Goal: Task Accomplishment & Management: Manage account settings

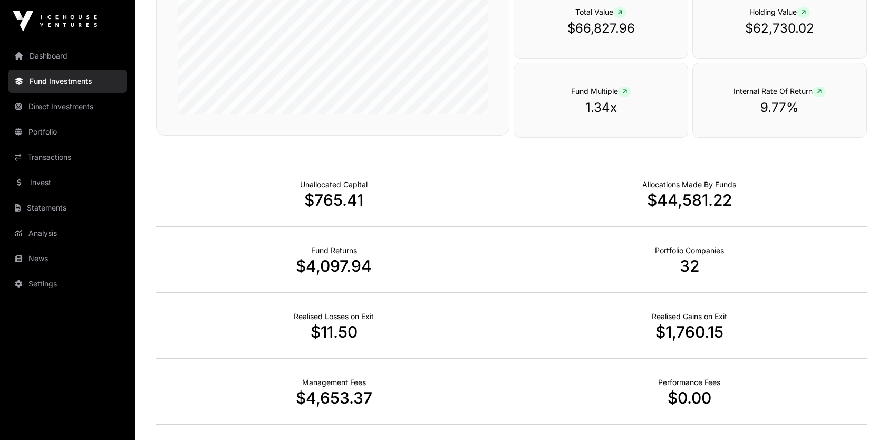
scroll to position [264, 0]
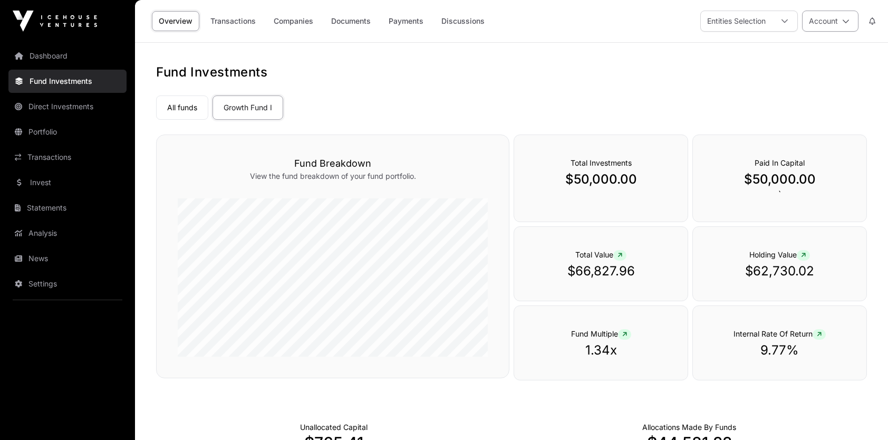
click at [838, 21] on button "Account" at bounding box center [830, 21] width 56 height 21
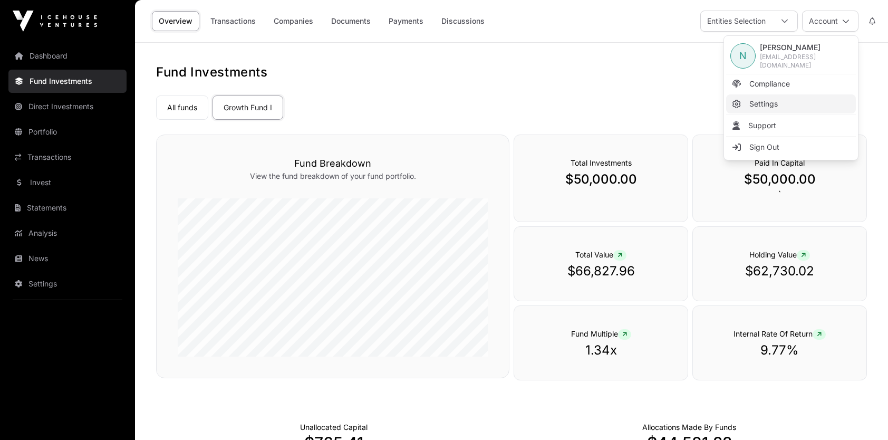
click at [772, 96] on link "Settings" at bounding box center [791, 103] width 130 height 19
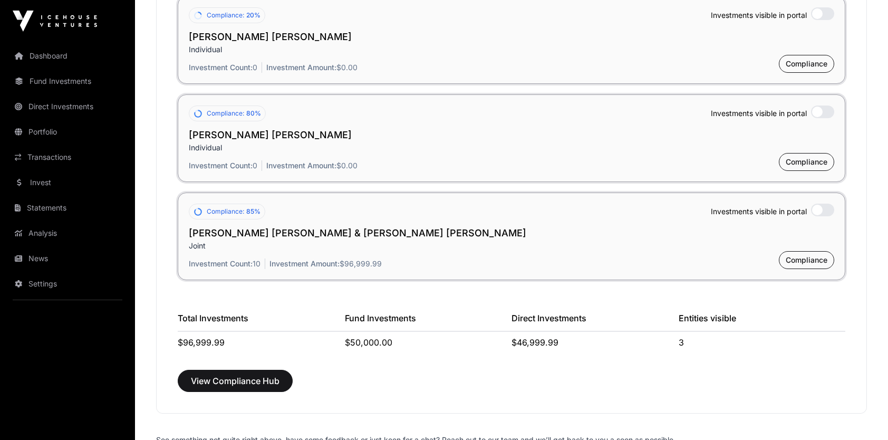
scroll to position [873, 0]
click at [242, 236] on h2 "[PERSON_NAME] [PERSON_NAME] & [PERSON_NAME] [PERSON_NAME]" at bounding box center [512, 232] width 646 height 15
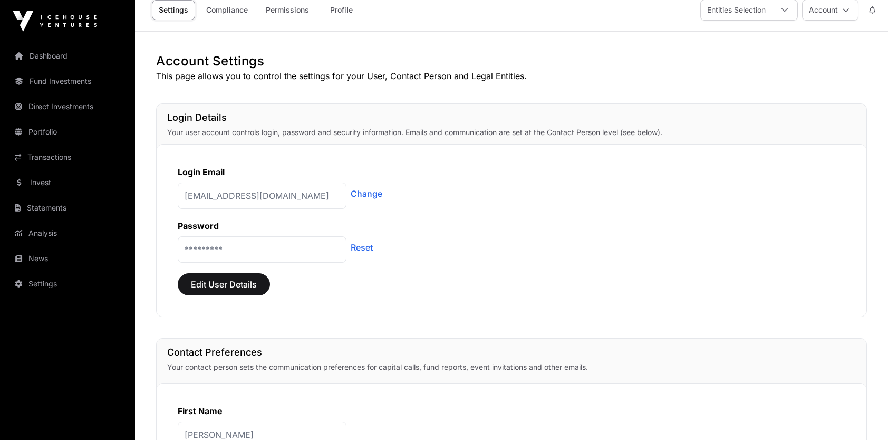
scroll to position [0, 0]
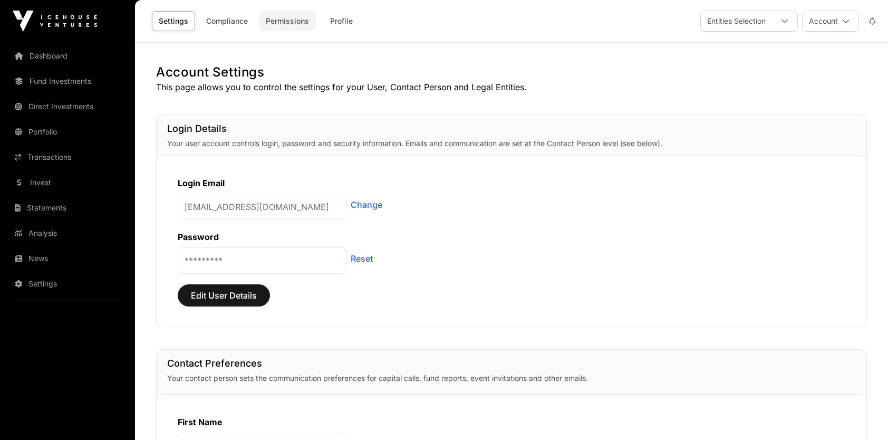
click at [281, 23] on link "Permissions" at bounding box center [287, 21] width 57 height 20
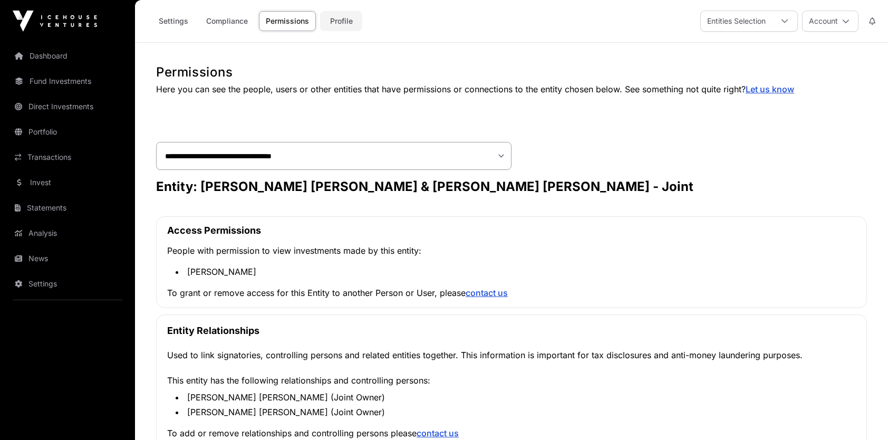
click at [343, 19] on link "Profile" at bounding box center [341, 21] width 42 height 20
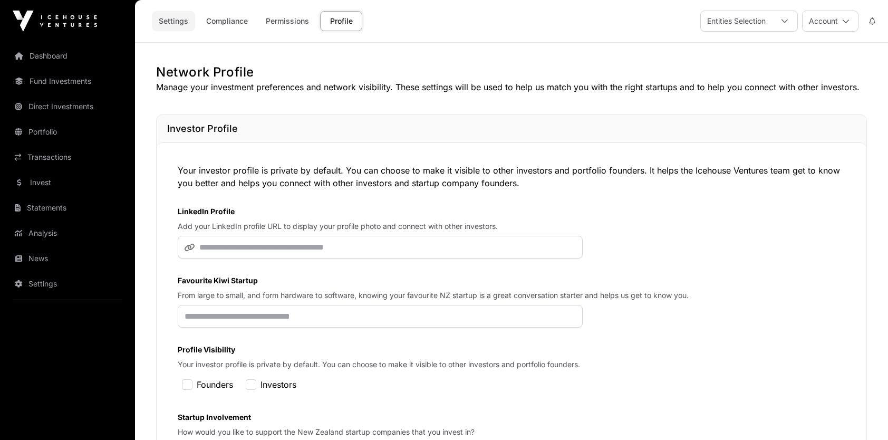
click at [180, 21] on link "Settings" at bounding box center [173, 21] width 43 height 20
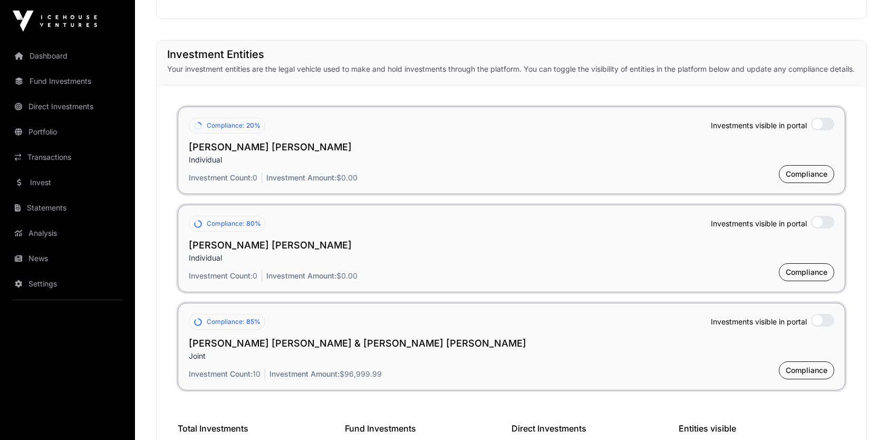
scroll to position [950, 0]
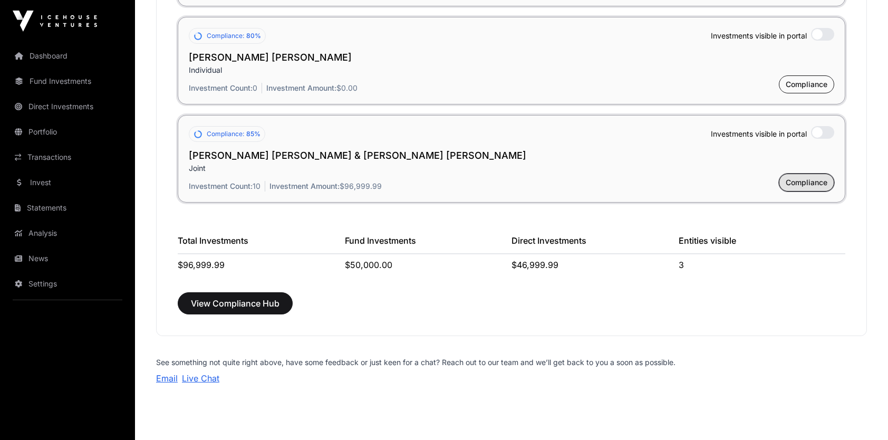
click at [809, 187] on span "Compliance" at bounding box center [807, 182] width 42 height 11
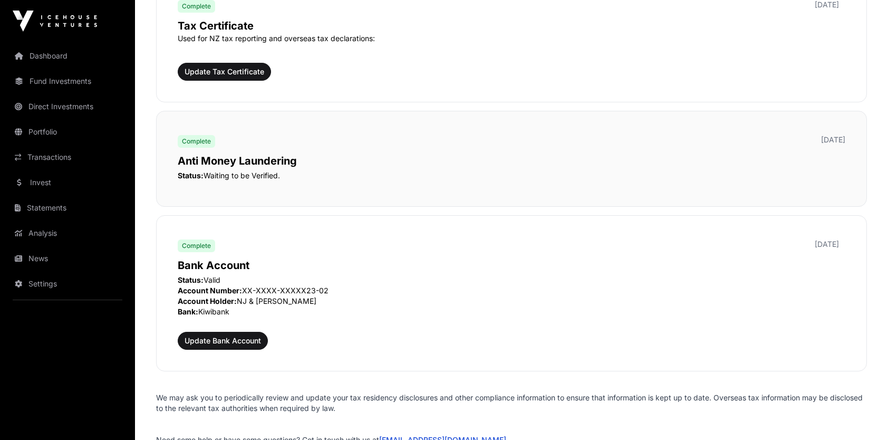
scroll to position [1055, 0]
